Goal: Information Seeking & Learning: Check status

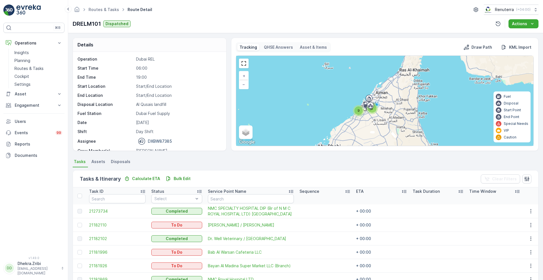
scroll to position [85, 0]
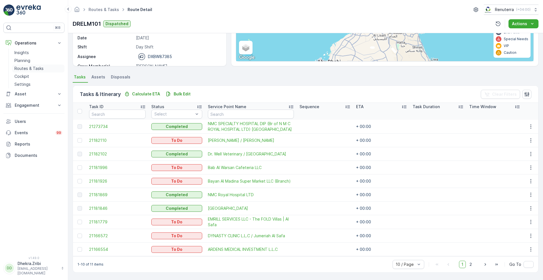
click at [26, 66] on p "Routes & Tasks" at bounding box center [28, 69] width 29 height 6
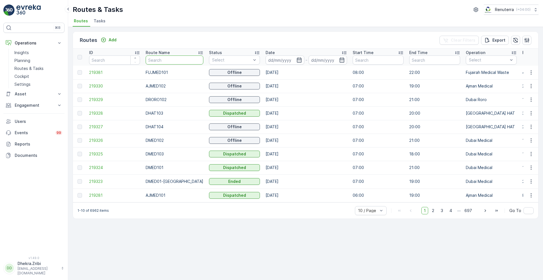
click at [173, 61] on input "text" at bounding box center [175, 59] width 58 height 9
type input "hat"
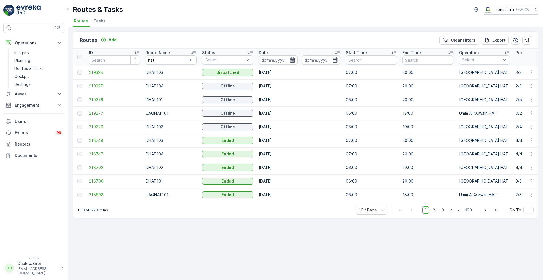
click at [291, 59] on icon "button" at bounding box center [293, 60] width 6 height 6
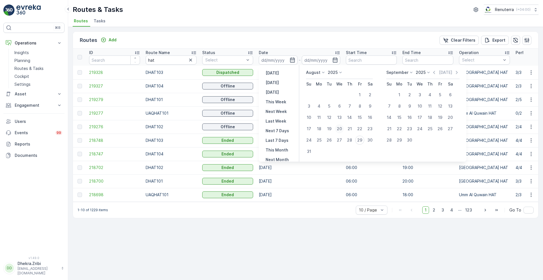
click at [338, 131] on div "20" at bounding box center [339, 128] width 9 height 9
type input "20.08.2025"
click at [338, 131] on div "20" at bounding box center [339, 128] width 9 height 9
type input "20.08.2025"
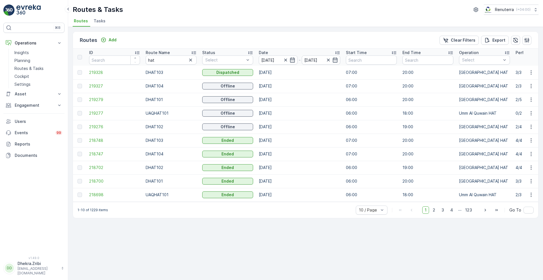
click at [321, 44] on div "Routes Add Clear Filters Export" at bounding box center [305, 40] width 465 height 17
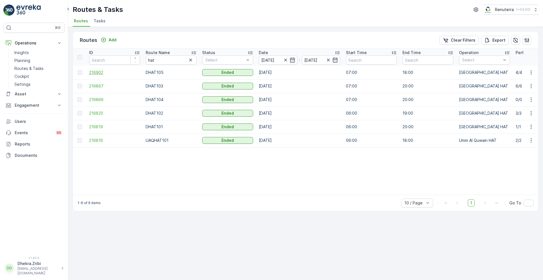
click at [96, 74] on span "216902" at bounding box center [114, 73] width 51 height 6
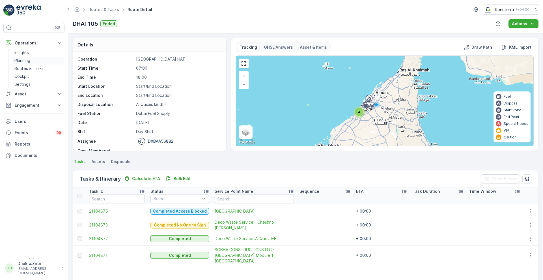
click at [36, 63] on link "Planning" at bounding box center [38, 61] width 52 height 8
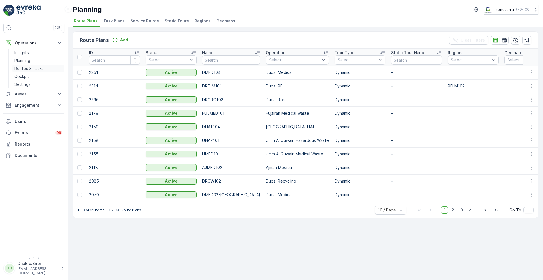
click at [35, 70] on p "Routes & Tasks" at bounding box center [28, 69] width 29 height 6
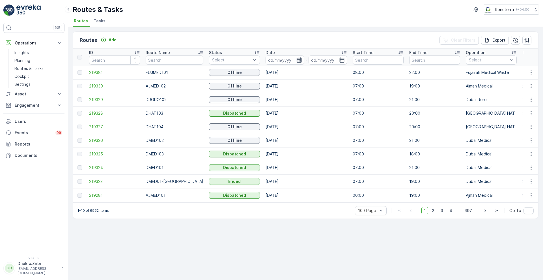
click at [296, 63] on icon "button" at bounding box center [299, 60] width 6 height 6
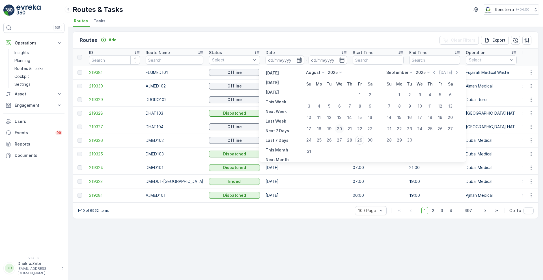
click at [341, 129] on div "20" at bounding box center [339, 128] width 9 height 9
type input "20.08.2025"
click at [341, 129] on div "20" at bounding box center [339, 128] width 9 height 9
type input "20.08.2025"
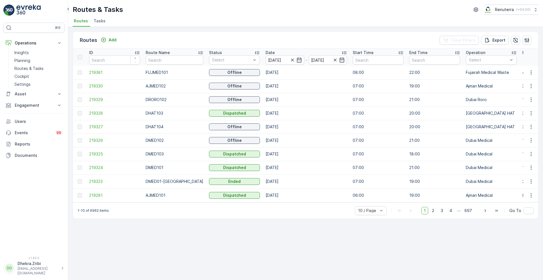
click at [306, 35] on div "Routes Add Clear Filters Export" at bounding box center [305, 40] width 465 height 17
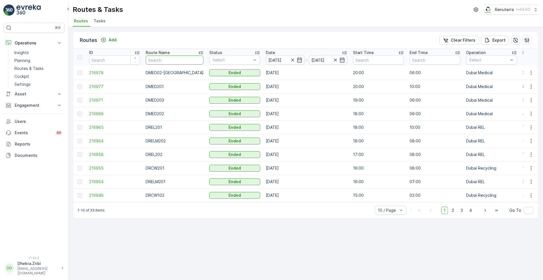
click at [173, 56] on input "text" at bounding box center [175, 59] width 58 height 9
type input "hT"
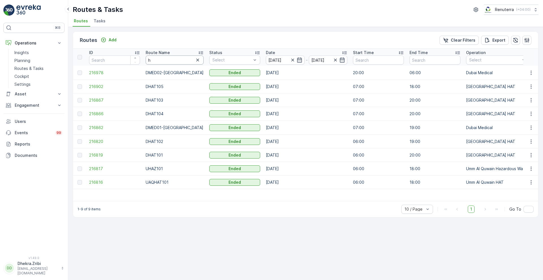
click at [174, 61] on input "h" at bounding box center [175, 59] width 58 height 9
type input "hAT"
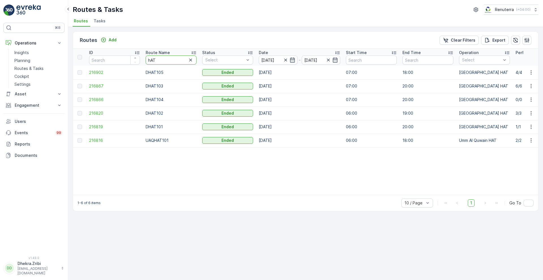
click at [149, 62] on input "hAT" at bounding box center [171, 59] width 51 height 9
type input "DhAT"
click at [159, 51] on p "Route Name" at bounding box center [158, 53] width 24 height 6
click at [98, 85] on span "216820" at bounding box center [114, 86] width 51 height 6
click at [100, 71] on span "216819" at bounding box center [114, 73] width 51 height 6
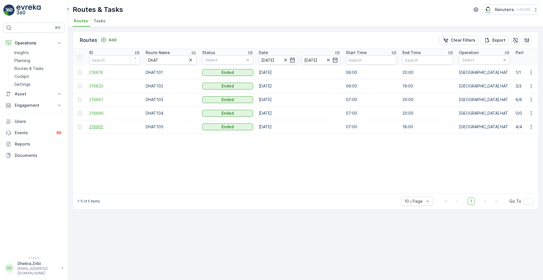
click at [94, 125] on span "216902" at bounding box center [114, 127] width 51 height 6
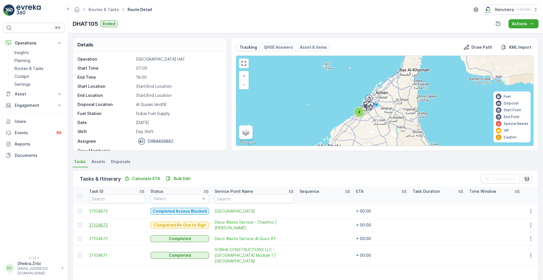
click at [103, 226] on span "21104873" at bounding box center [117, 225] width 56 height 6
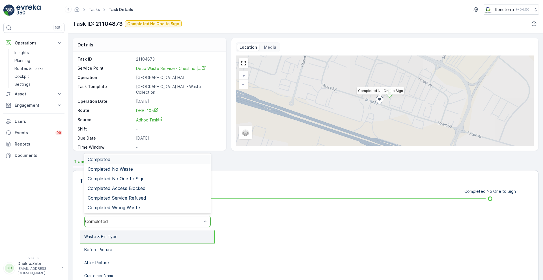
click at [144, 221] on div "Completed" at bounding box center [143, 221] width 117 height 5
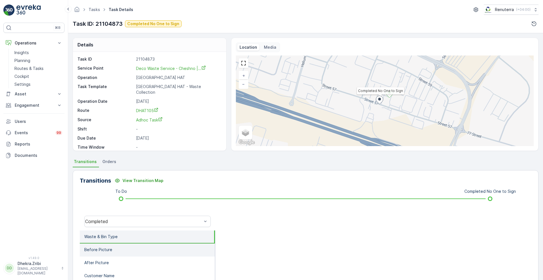
click at [110, 249] on p "Before Picture" at bounding box center [98, 250] width 28 height 6
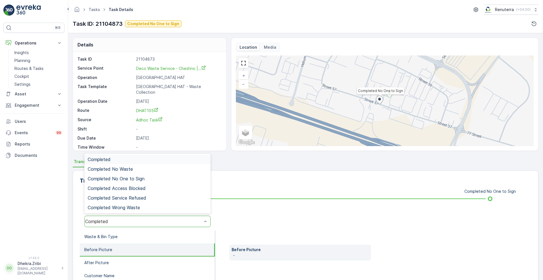
click at [136, 218] on div "Completed" at bounding box center [147, 221] width 126 height 11
click at [137, 178] on span "Completed No One to Sign" at bounding box center [116, 178] width 57 height 5
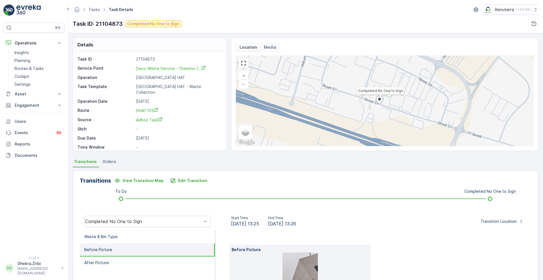
click at [100, 250] on p "Before Picture" at bounding box center [98, 250] width 28 height 6
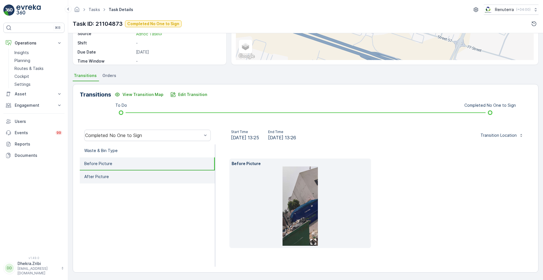
click at [117, 174] on li "After Picture" at bounding box center [147, 176] width 135 height 13
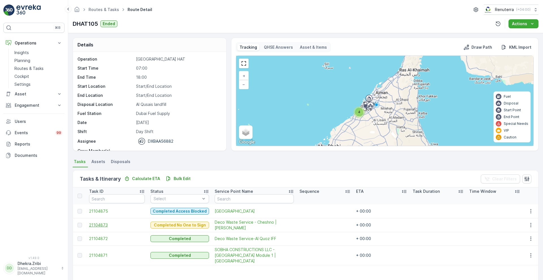
click at [95, 224] on span "21104873" at bounding box center [117, 225] width 56 height 6
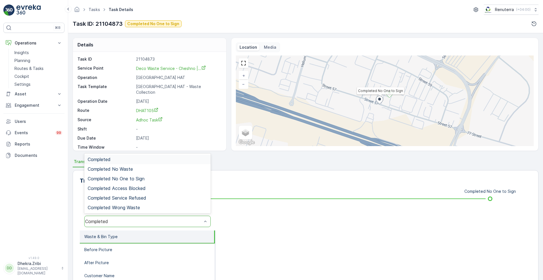
click at [189, 222] on div "Completed" at bounding box center [143, 221] width 117 height 5
click at [148, 177] on div "Completed No One to Sign" at bounding box center [148, 178] width 120 height 5
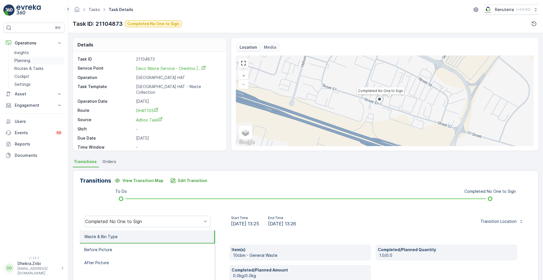
click at [19, 61] on p "Planning" at bounding box center [22, 61] width 16 height 6
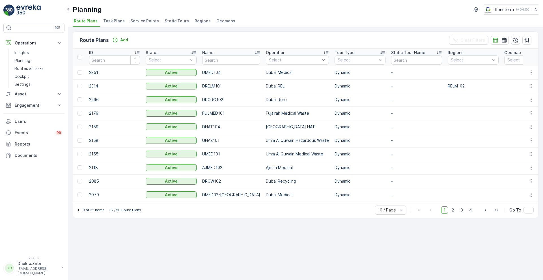
click at [143, 18] on span "Service Points" at bounding box center [144, 21] width 29 height 6
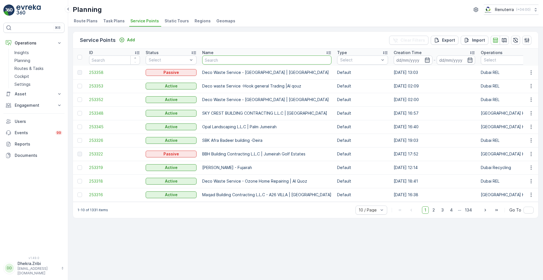
click at [231, 58] on input "text" at bounding box center [266, 59] width 129 height 9
paste input "Deco Waste Service - Salute Workshop | [GEOGRAPHIC_DATA]"
type input "Deco Waste Service - Salute Workshop | [GEOGRAPHIC_DATA]"
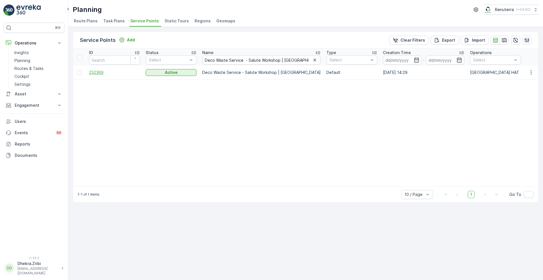
click at [103, 70] on span "252369" at bounding box center [114, 73] width 51 height 6
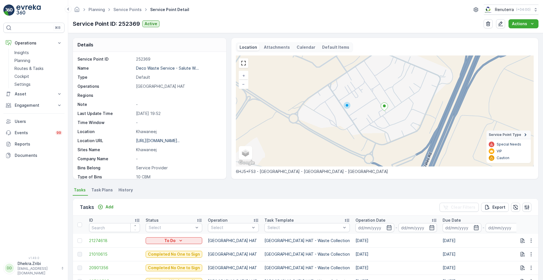
click at [356, 220] on p "Operation Date" at bounding box center [371, 220] width 30 height 6
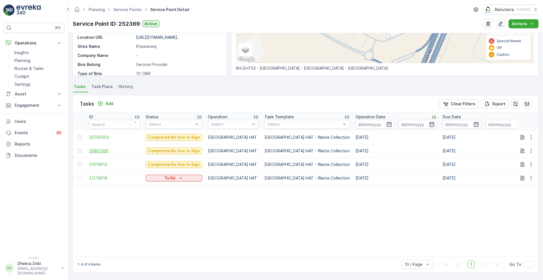
click at [99, 150] on span "20901356" at bounding box center [114, 151] width 51 height 6
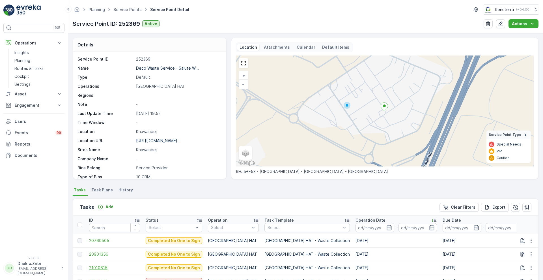
click at [98, 269] on span "21010615" at bounding box center [114, 268] width 51 height 6
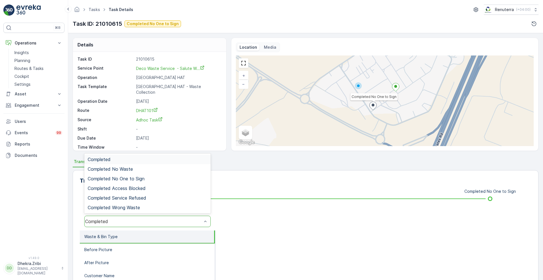
click at [147, 220] on div "Completed" at bounding box center [143, 221] width 117 height 5
click at [150, 180] on div "Completed No One to Sign" at bounding box center [148, 178] width 120 height 5
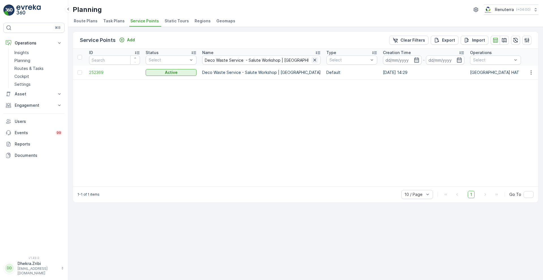
click at [311, 60] on button "button" at bounding box center [314, 60] width 7 height 7
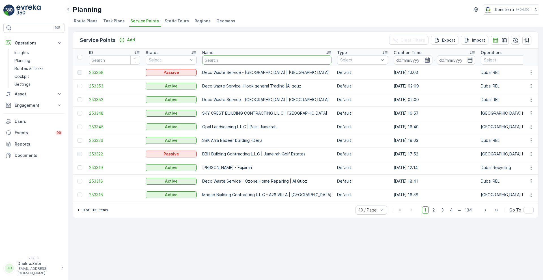
click at [239, 60] on input "text" at bounding box center [266, 59] width 129 height 9
paste input "Deco Waste Service - Cheshno | Jabel Ali"
type input "Deco Waste Service - Cheshno | Jabel Ali"
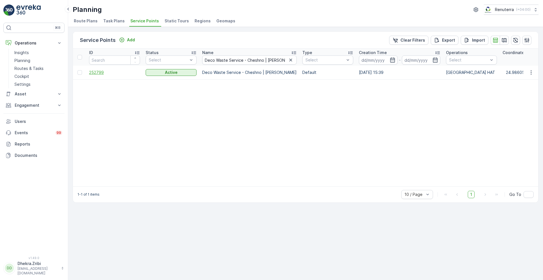
click at [97, 72] on span "252799" at bounding box center [114, 73] width 51 height 6
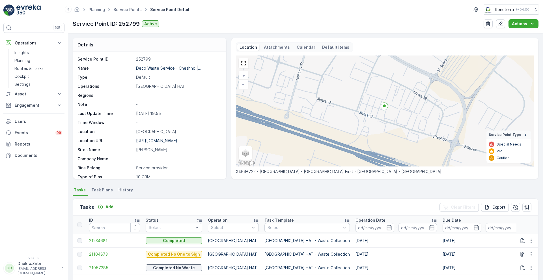
scroll to position [104, 0]
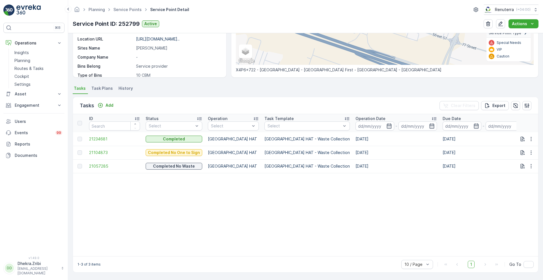
click at [356, 116] on p "Operation Date" at bounding box center [371, 119] width 30 height 6
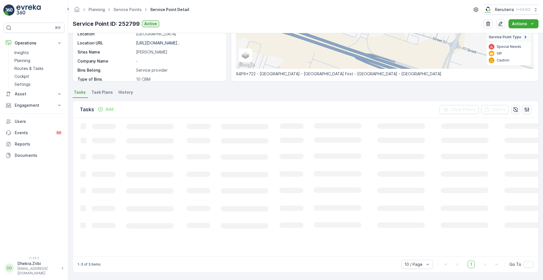
scroll to position [104, 0]
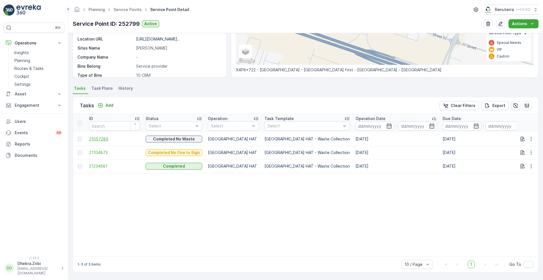
click at [100, 137] on span "21057285" at bounding box center [114, 139] width 51 height 6
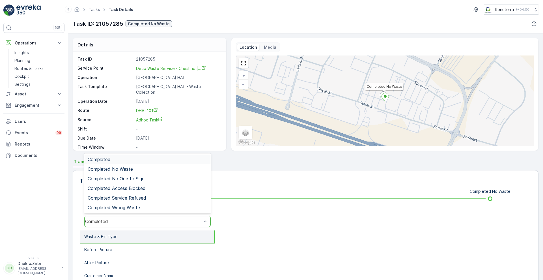
click at [118, 221] on div "Completed" at bounding box center [143, 221] width 117 height 5
click at [134, 166] on div "Completed No Waste" at bounding box center [147, 169] width 126 height 10
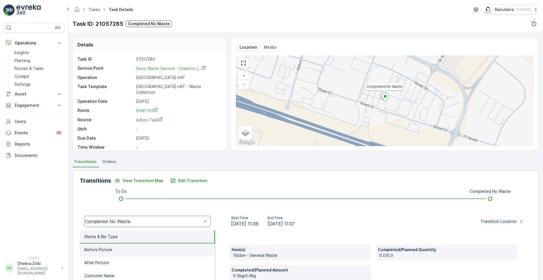
click at [102, 249] on p "Before Picture" at bounding box center [98, 250] width 28 height 6
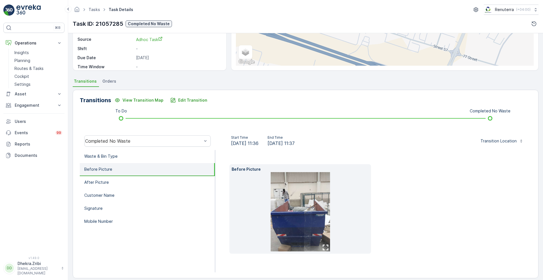
scroll to position [86, 0]
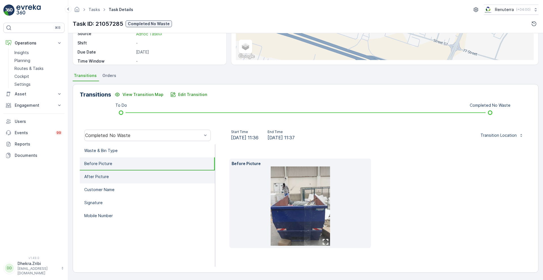
click at [113, 182] on li "After Picture" at bounding box center [147, 176] width 135 height 13
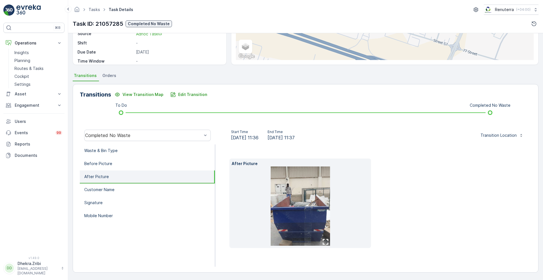
scroll to position [77, 0]
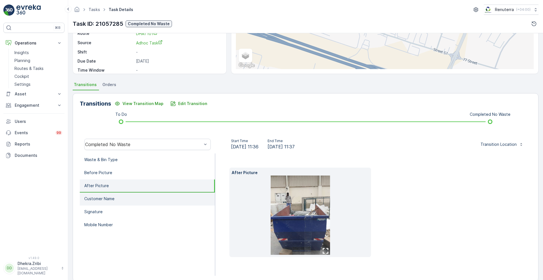
click at [107, 198] on p "Customer Name" at bounding box center [99, 199] width 30 height 6
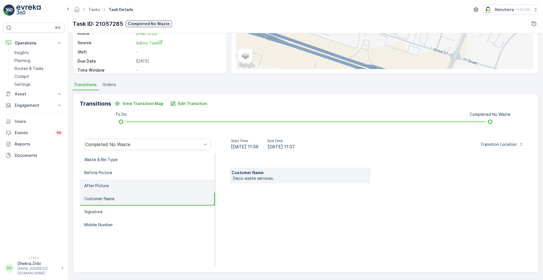
click at [111, 185] on li "After Picture" at bounding box center [147, 185] width 135 height 13
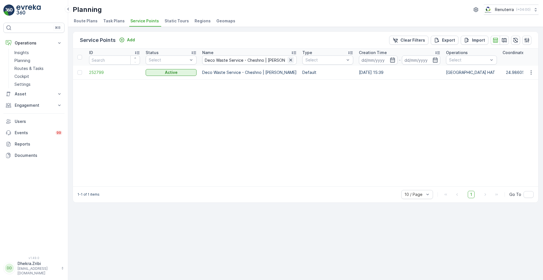
click at [288, 62] on icon "button" at bounding box center [291, 60] width 6 height 6
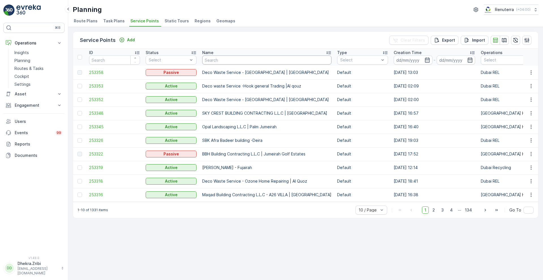
click at [250, 61] on input "text" at bounding box center [266, 59] width 129 height 9
paste input "Deco Waste Service-Al Quoz IFF"
type input "Deco Waste Service-Al Quoz IFF"
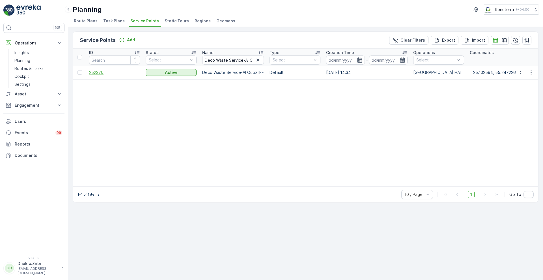
click at [98, 72] on span "252370" at bounding box center [114, 73] width 51 height 6
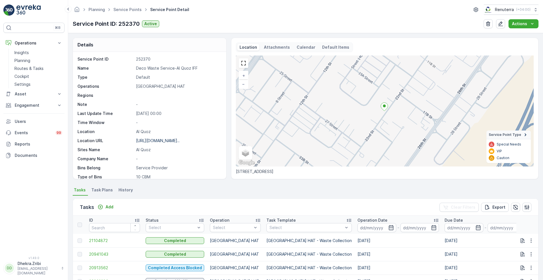
click at [358, 220] on p "Operation Date" at bounding box center [373, 220] width 30 height 6
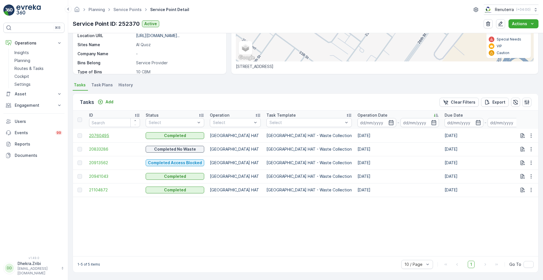
click at [103, 133] on span "20760495" at bounding box center [114, 136] width 51 height 6
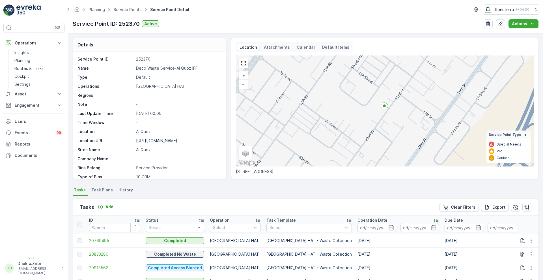
scroll to position [108, 0]
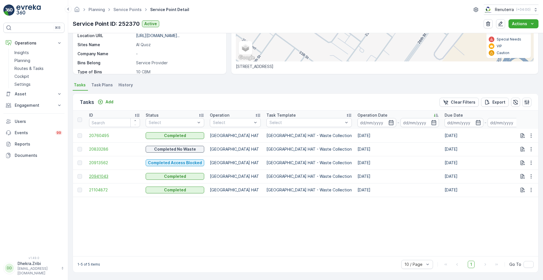
click at [100, 175] on span "20941043" at bounding box center [114, 176] width 51 height 6
click at [102, 187] on span "21104872" at bounding box center [114, 190] width 51 height 6
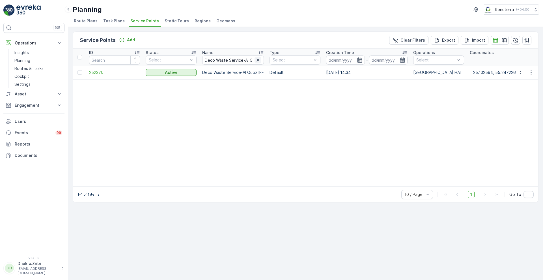
click at [258, 61] on icon "button" at bounding box center [258, 60] width 6 height 6
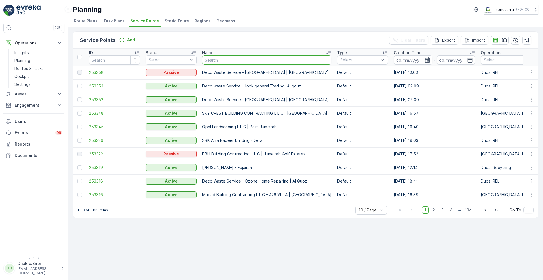
click at [242, 62] on input "text" at bounding box center [266, 59] width 129 height 9
paste input "Deco Waste Service - Salute Workshop | [GEOGRAPHIC_DATA]"
type input "Deco Waste Service - Salute Workshop | [GEOGRAPHIC_DATA]"
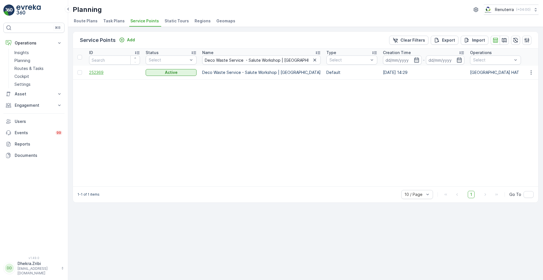
click at [99, 73] on span "252369" at bounding box center [114, 73] width 51 height 6
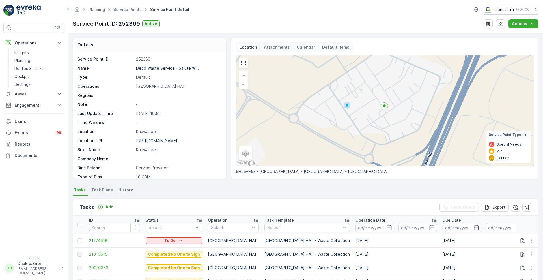
click at [356, 221] on p "Operation Date" at bounding box center [371, 220] width 30 height 6
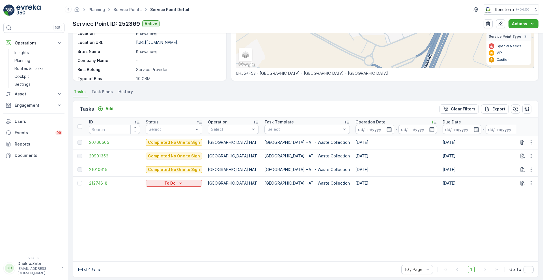
scroll to position [106, 0]
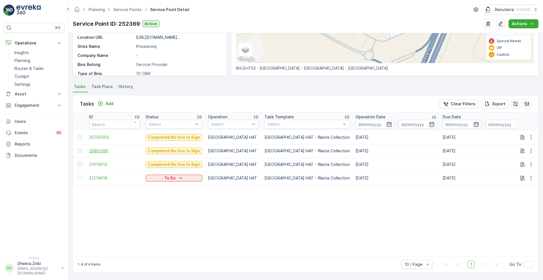
click at [99, 148] on span "20901356" at bounding box center [114, 151] width 51 height 6
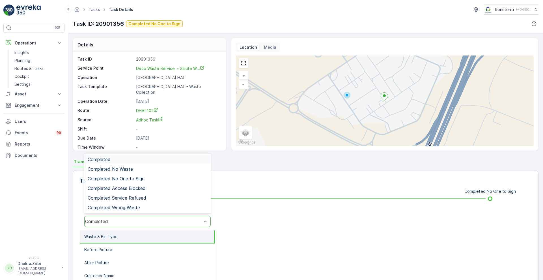
click at [118, 222] on div "Completed" at bounding box center [143, 221] width 117 height 5
click at [143, 177] on span "Completed No One to Sign" at bounding box center [116, 178] width 57 height 5
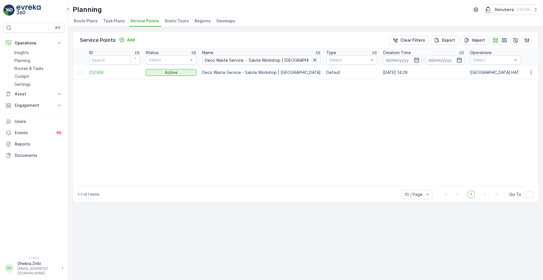
click at [312, 62] on icon "button" at bounding box center [315, 60] width 6 height 6
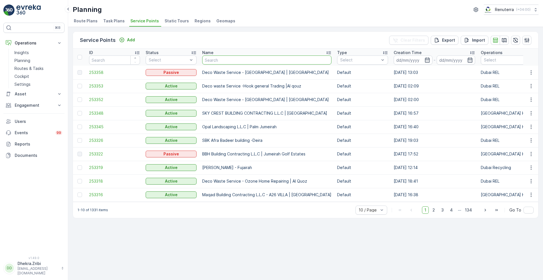
click at [255, 59] on input "text" at bounding box center [266, 59] width 129 height 9
paste input "Deco Waste Service - Cheshno | Jabel Ali"
type input "Deco Waste Service - Cheshno | Jabel Ali"
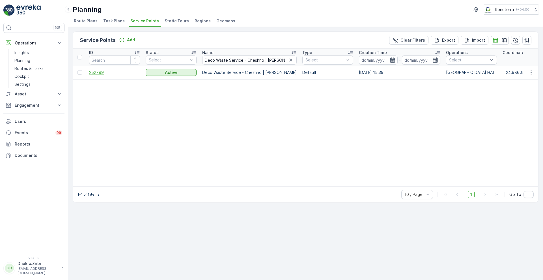
click at [91, 74] on span "252799" at bounding box center [114, 73] width 51 height 6
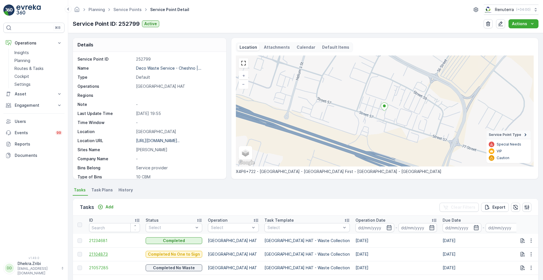
click at [102, 255] on span "21104873" at bounding box center [114, 254] width 51 height 6
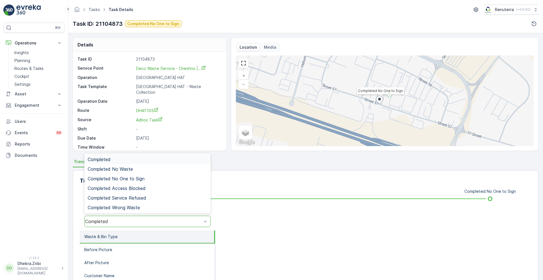
click at [147, 221] on div "Completed" at bounding box center [143, 221] width 117 height 5
click at [142, 181] on span "Completed No One to Sign" at bounding box center [116, 178] width 57 height 5
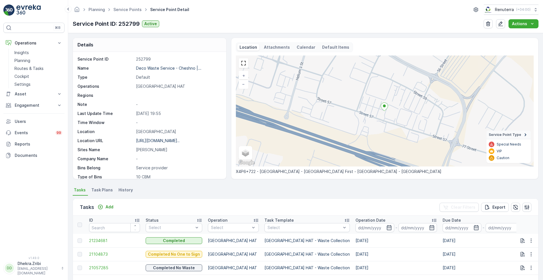
scroll to position [104, 0]
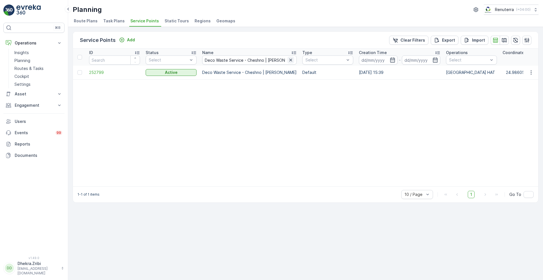
click at [288, 60] on icon "button" at bounding box center [291, 60] width 6 height 6
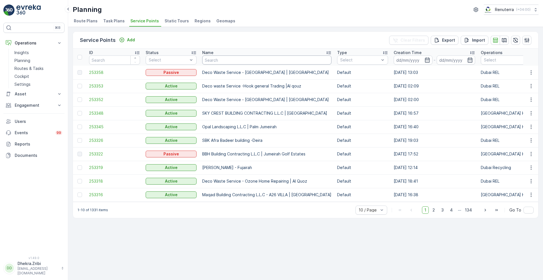
click at [250, 59] on input "text" at bounding box center [266, 59] width 129 height 9
paste input "Deco Waste Service-Al Quoz IFF"
type input "Deco Waste Service-Al Quoz IFF"
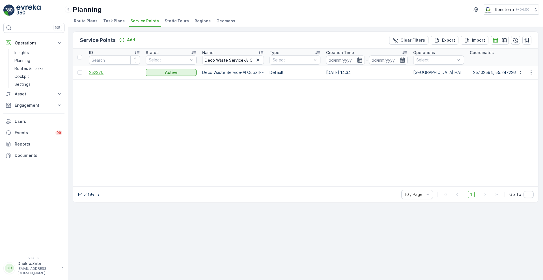
click at [94, 71] on span "252370" at bounding box center [114, 73] width 51 height 6
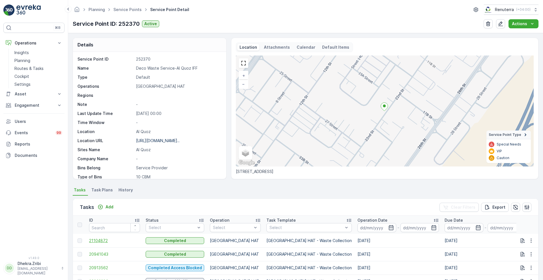
click at [102, 242] on span "21104872" at bounding box center [114, 241] width 51 height 6
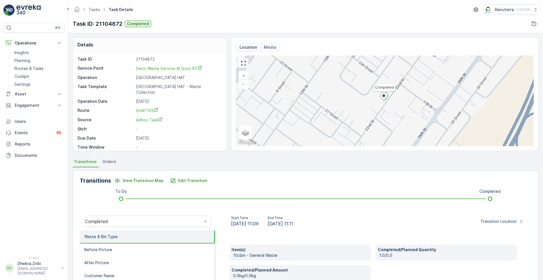
click at [134, 67] on div "Service Point Deco Waste Service-Al Quoz IFF" at bounding box center [148, 68] width 143 height 6
copy p "Service Point"
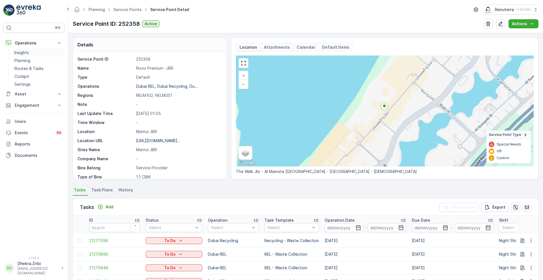
click at [26, 53] on p "Insights" at bounding box center [21, 53] width 14 height 6
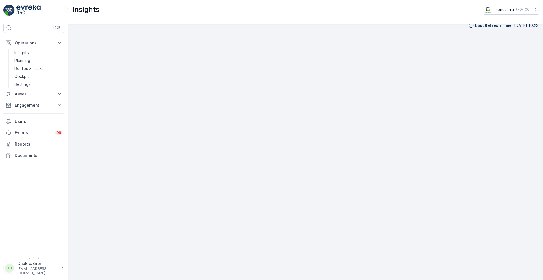
scroll to position [7, 0]
click at [25, 67] on p "Routes & Tasks" at bounding box center [28, 69] width 29 height 6
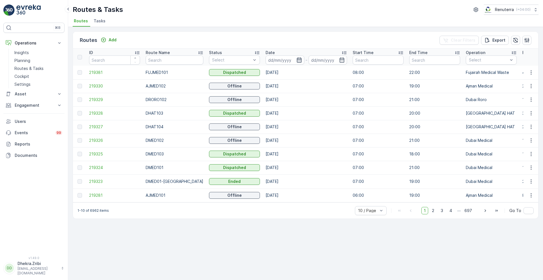
click at [296, 60] on icon "button" at bounding box center [299, 60] width 6 height 6
click at [174, 60] on input "text" at bounding box center [175, 59] width 58 height 9
type input "HAT"
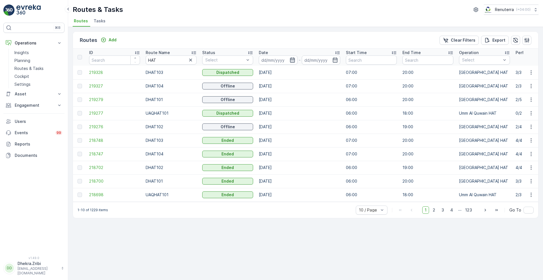
click at [292, 61] on icon "button" at bounding box center [293, 60] width 6 height 6
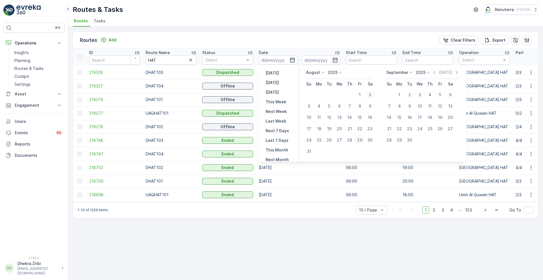
click at [371, 98] on div "2" at bounding box center [369, 94] width 9 height 9
type input "[DATE]"
click at [371, 98] on div "2" at bounding box center [369, 94] width 9 height 9
type input "[DATE]"
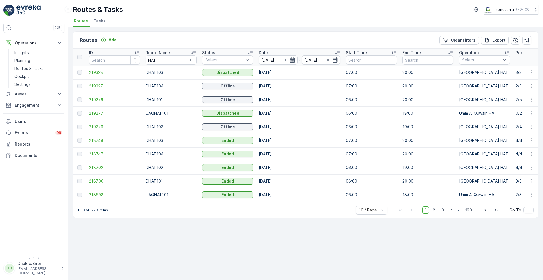
click at [305, 44] on div "Routes Add Clear Filters Export" at bounding box center [305, 40] width 465 height 17
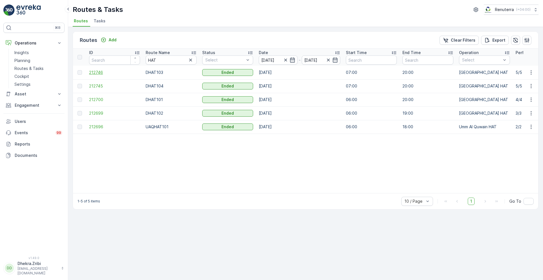
click at [96, 73] on span "212746" at bounding box center [114, 73] width 51 height 6
click at [29, 62] on p "Planning" at bounding box center [22, 61] width 16 height 6
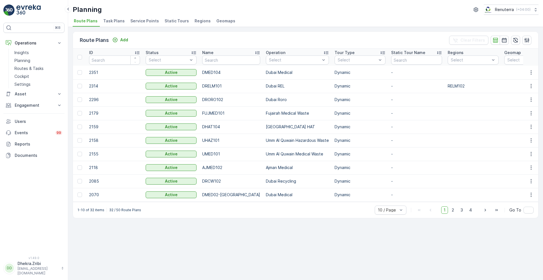
click at [147, 20] on span "Service Points" at bounding box center [144, 21] width 29 height 6
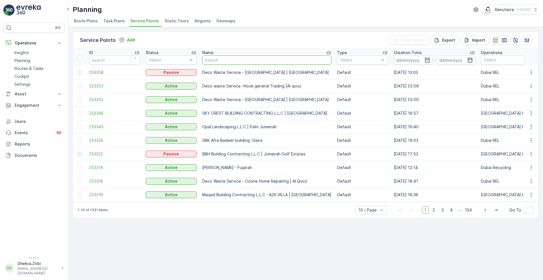
click at [245, 61] on input "text" at bounding box center [266, 59] width 129 height 9
paste input "Deco Waste Service - Salute Workshop | [GEOGRAPHIC_DATA]"
type input "Deco Waste Service - Salute Workshop | [GEOGRAPHIC_DATA]"
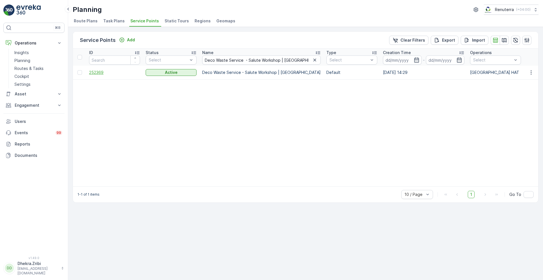
click at [102, 72] on span "252369" at bounding box center [114, 73] width 51 height 6
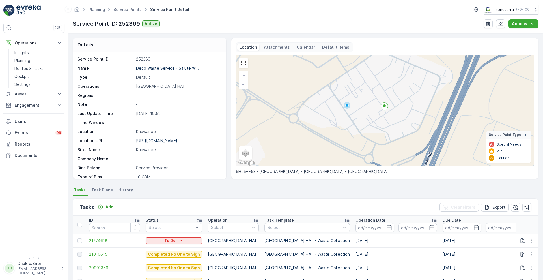
click at [353, 217] on th "Operation Date -" at bounding box center [396, 225] width 87 height 18
click at [356, 221] on p "Operation Date" at bounding box center [371, 220] width 30 height 6
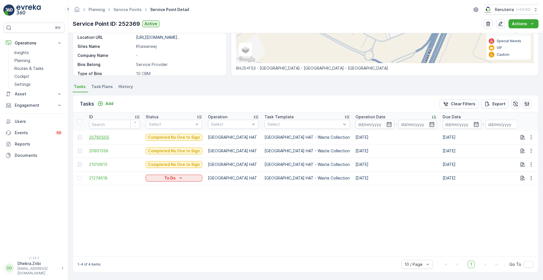
click at [97, 134] on span "20760505" at bounding box center [114, 137] width 51 height 6
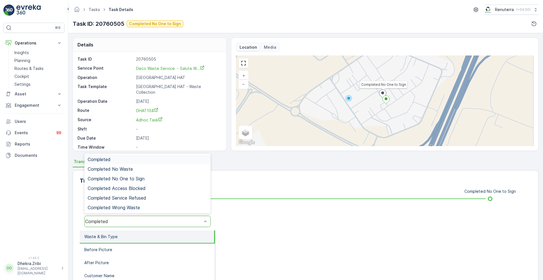
click at [130, 221] on div "Completed" at bounding box center [143, 221] width 117 height 5
click at [152, 178] on div "Completed No One to Sign" at bounding box center [148, 178] width 120 height 5
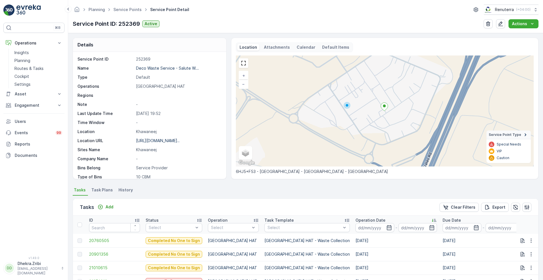
click at [224, 161] on div "Service Point ID 252369 Name Deco Waste Service - Salute W... Type Default Oper…" at bounding box center [149, 115] width 153 height 127
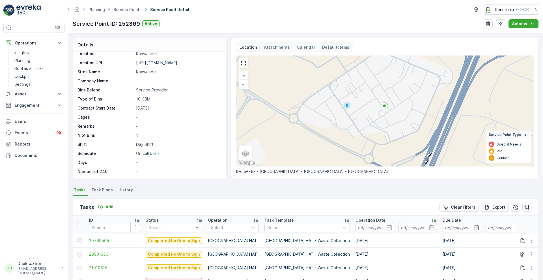
scroll to position [106, 0]
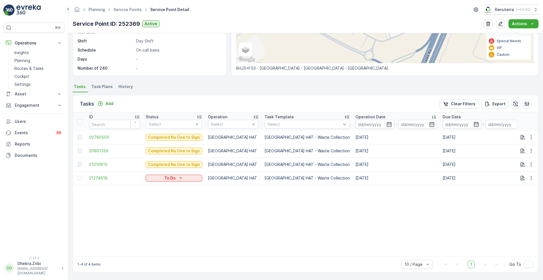
click at [474, 256] on div "1-4 of 4 items 10 / Page 1 Go To" at bounding box center [305, 264] width 465 height 16
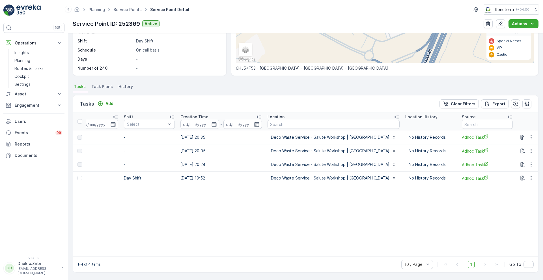
scroll to position [0, 0]
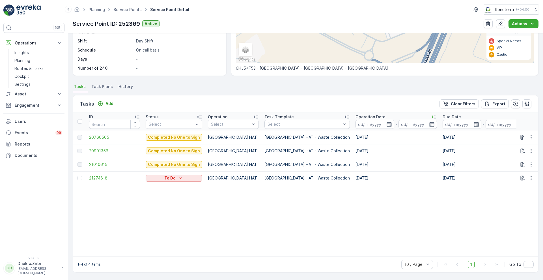
click at [99, 136] on span "20760505" at bounding box center [114, 137] width 51 height 6
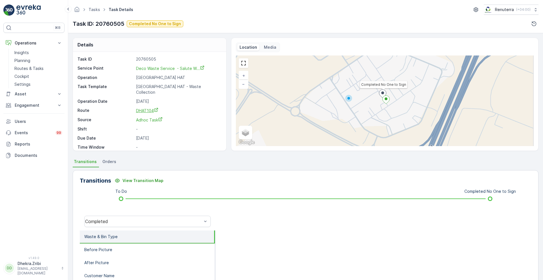
click at [143, 108] on span "DHAT104" at bounding box center [147, 110] width 22 height 5
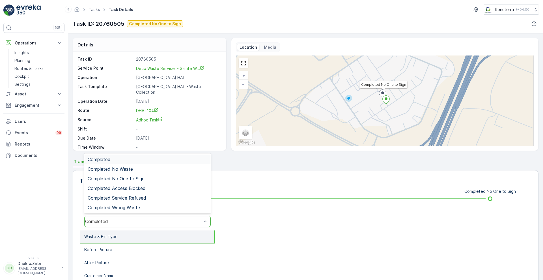
click at [118, 224] on div "Completed" at bounding box center [147, 221] width 126 height 11
click at [137, 178] on span "Completed No One to Sign" at bounding box center [116, 178] width 57 height 5
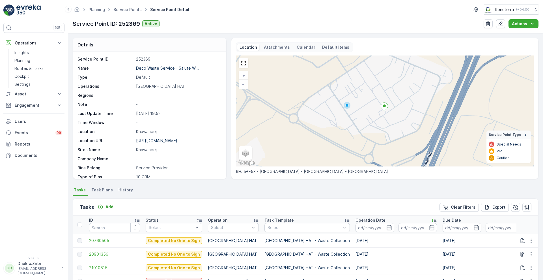
click at [98, 255] on span "20901356" at bounding box center [114, 254] width 51 height 6
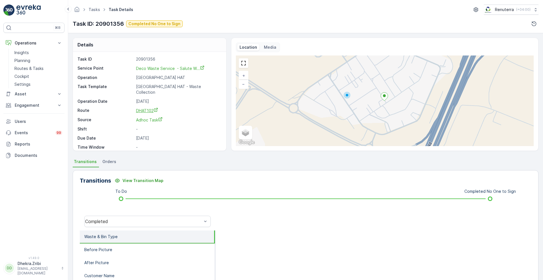
click at [148, 108] on span "DHAT102" at bounding box center [147, 110] width 22 height 5
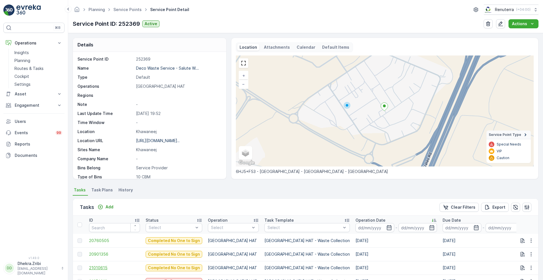
click at [100, 269] on span "21010615" at bounding box center [114, 268] width 51 height 6
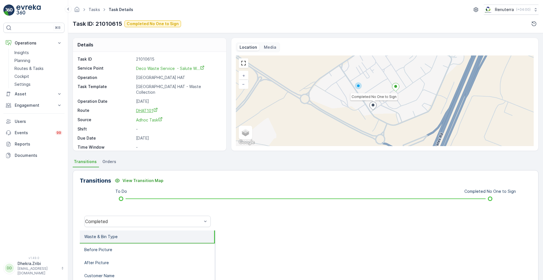
click at [144, 108] on span "DHAT101" at bounding box center [147, 110] width 22 height 5
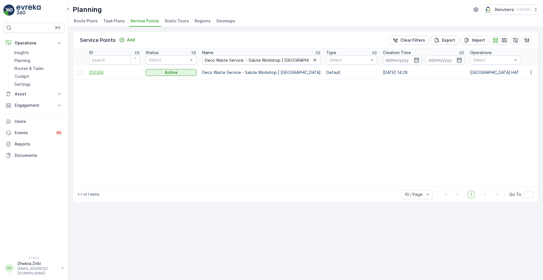
click at [97, 72] on span "252369" at bounding box center [114, 73] width 51 height 6
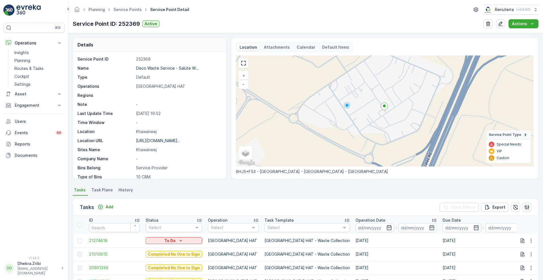
click at [356, 218] on p "Operation Date" at bounding box center [371, 220] width 30 height 6
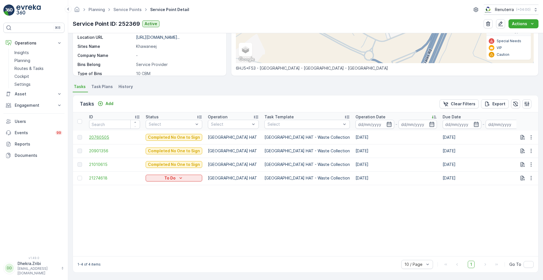
click at [99, 136] on span "20760505" at bounding box center [114, 137] width 51 height 6
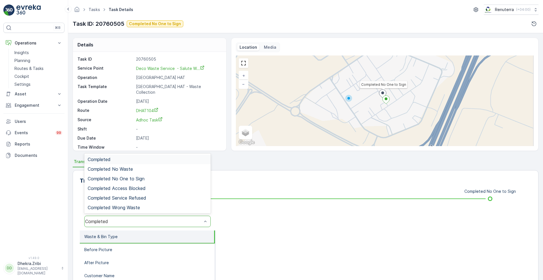
click at [141, 225] on div "Completed" at bounding box center [147, 221] width 126 height 11
click at [145, 182] on div "Completed No One to Sign" at bounding box center [147, 179] width 126 height 10
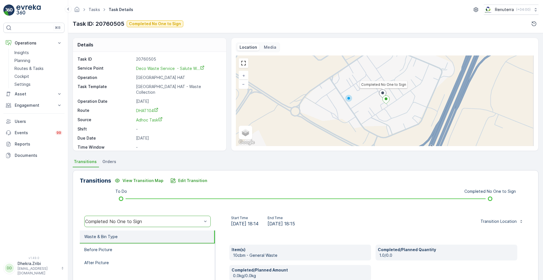
scroll to position [77, 0]
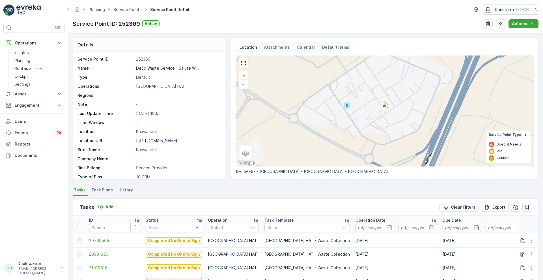
click at [100, 253] on span "20901356" at bounding box center [114, 254] width 51 height 6
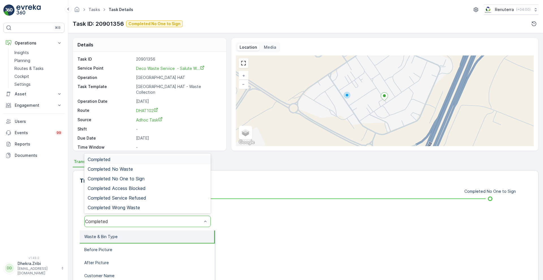
click at [136, 219] on div "Completed" at bounding box center [143, 221] width 117 height 5
click at [151, 181] on div "Completed No One to Sign" at bounding box center [148, 178] width 120 height 5
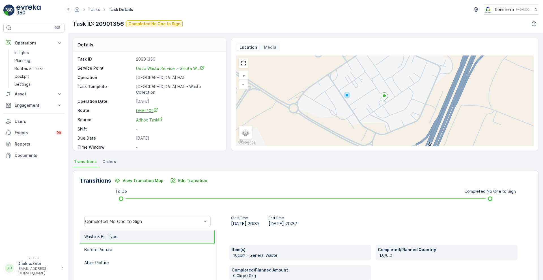
click at [145, 107] on link "DHAT102" at bounding box center [178, 110] width 84 height 6
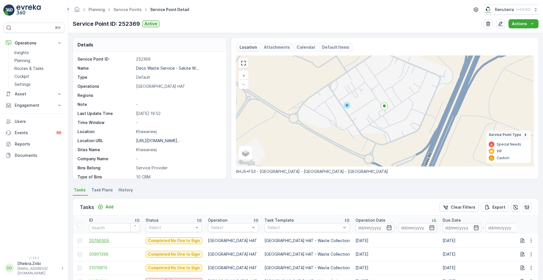
click at [96, 240] on span "20760505" at bounding box center [114, 241] width 51 height 6
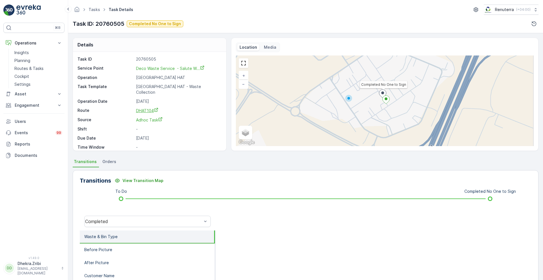
click at [145, 108] on span "DHAT104" at bounding box center [147, 110] width 22 height 5
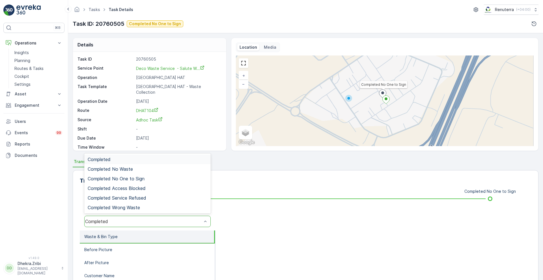
click at [125, 219] on div "Completed" at bounding box center [143, 221] width 117 height 5
click at [134, 182] on div "Completed No One to Sign" at bounding box center [147, 179] width 126 height 10
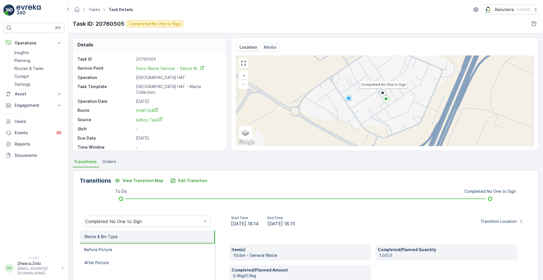
click at [46, 36] on div "⌘B Operations Insights Planning Routes & Tasks Cockpit Settings Asset Assets En…" at bounding box center [33, 136] width 61 height 227
